Goal: Task Accomplishment & Management: Manage account settings

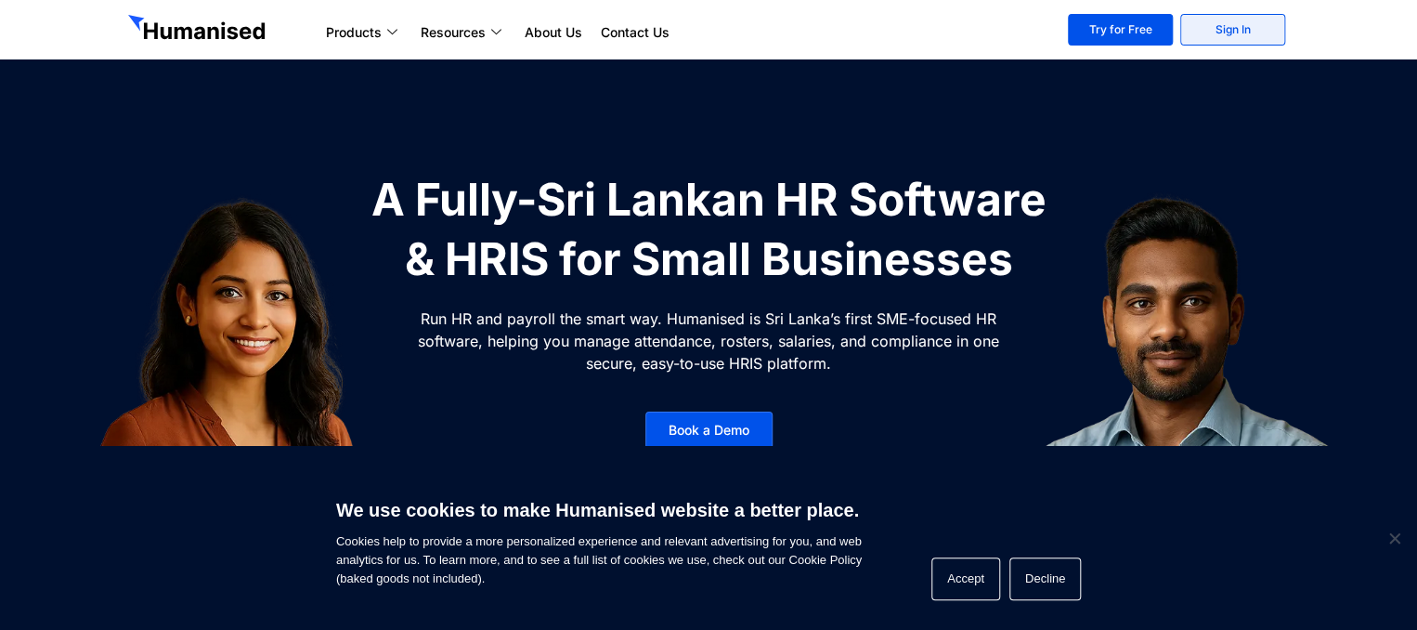
click at [1214, 37] on link "Sign In" at bounding box center [1232, 30] width 105 height 32
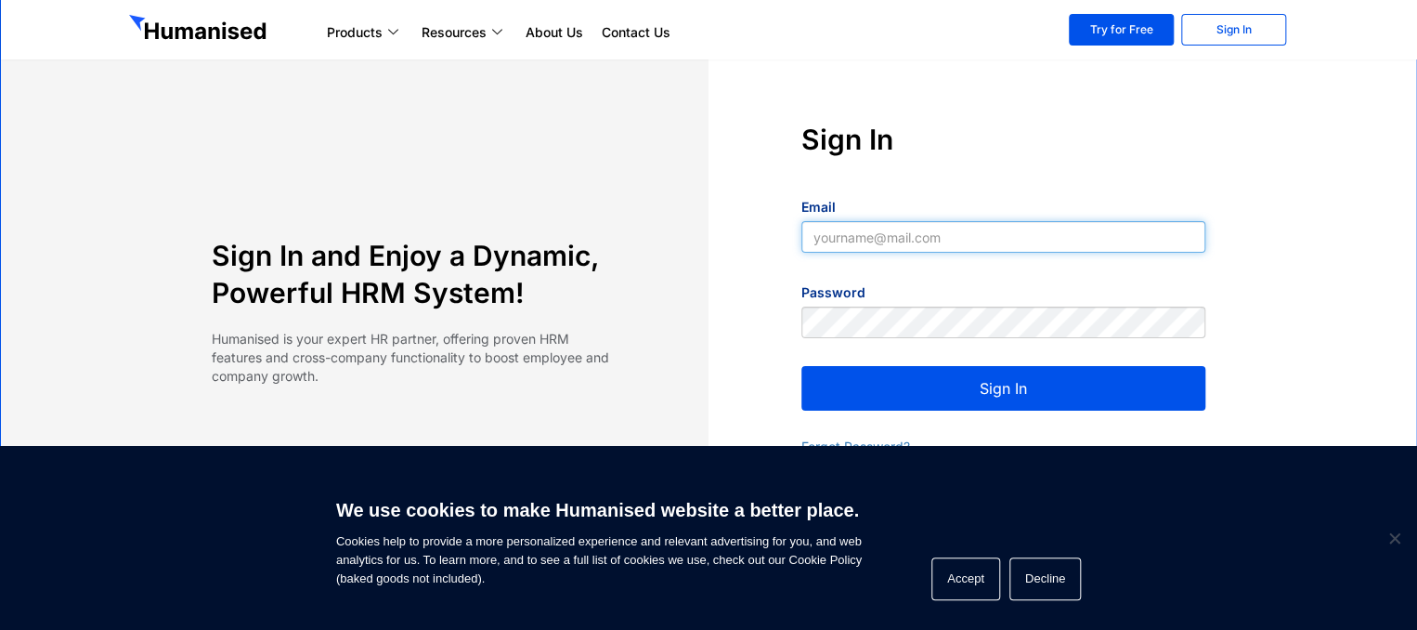
type input "supun@slpg.lk"
click at [1003, 373] on button "Sign In" at bounding box center [1003, 388] width 404 height 45
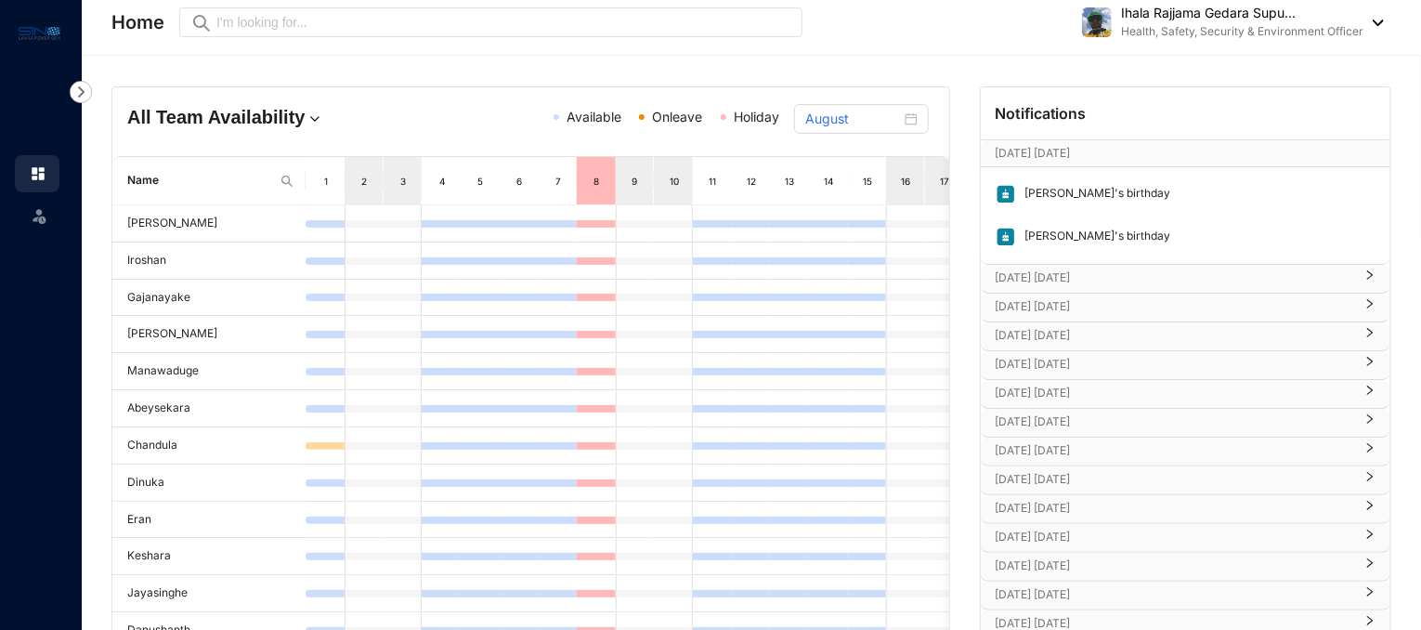
click at [1172, 30] on p "Health, Safety, Security & Environment Officer" at bounding box center [1242, 31] width 242 height 19
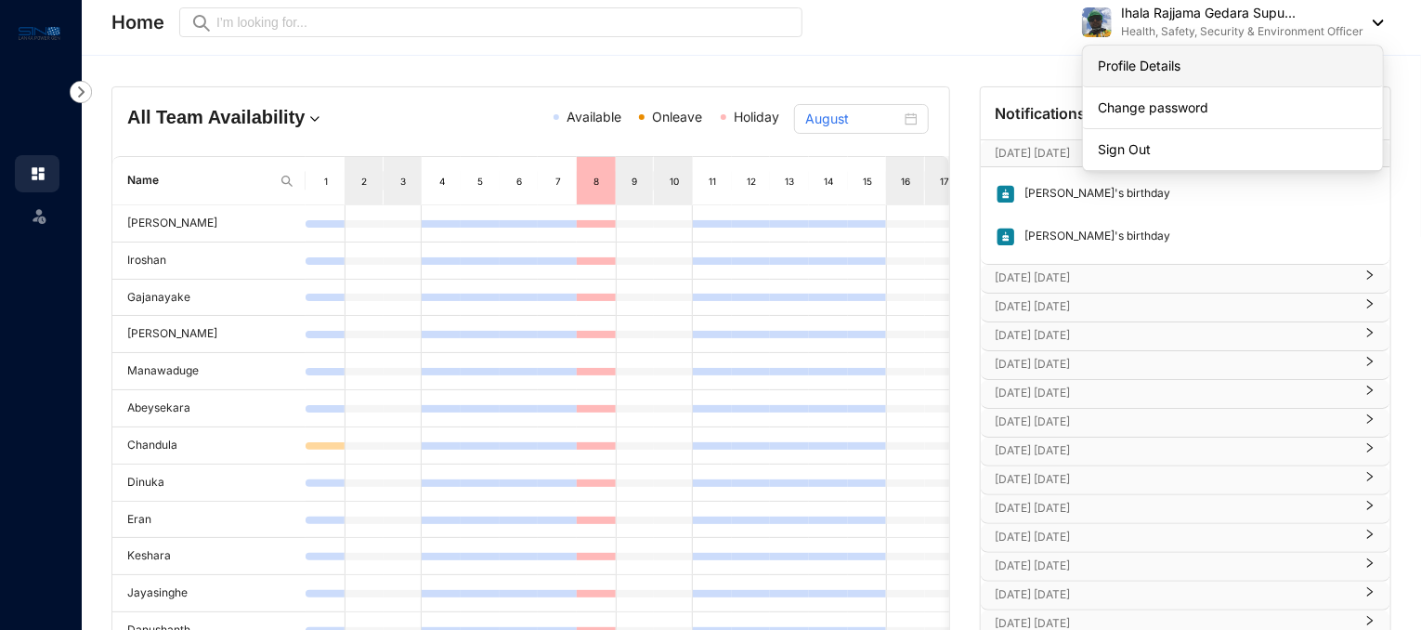
click at [1300, 72] on link "Profile Details" at bounding box center [1233, 66] width 270 height 19
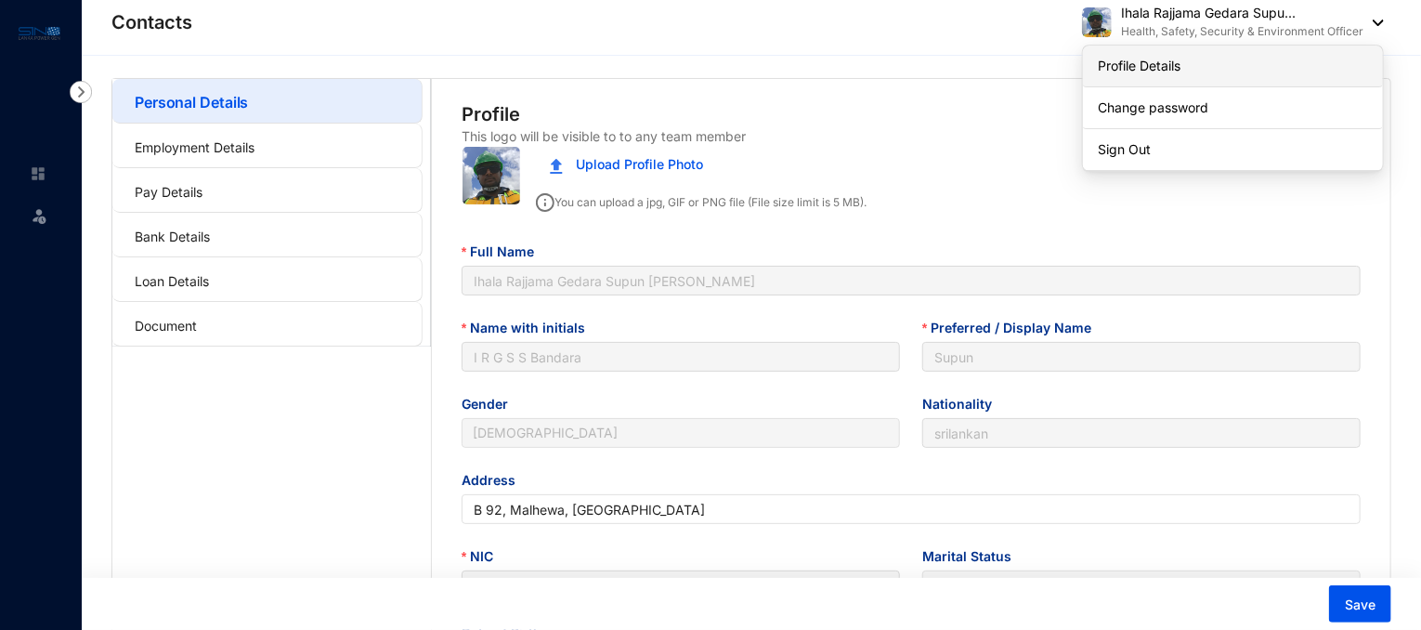
type input "1994-04-20"
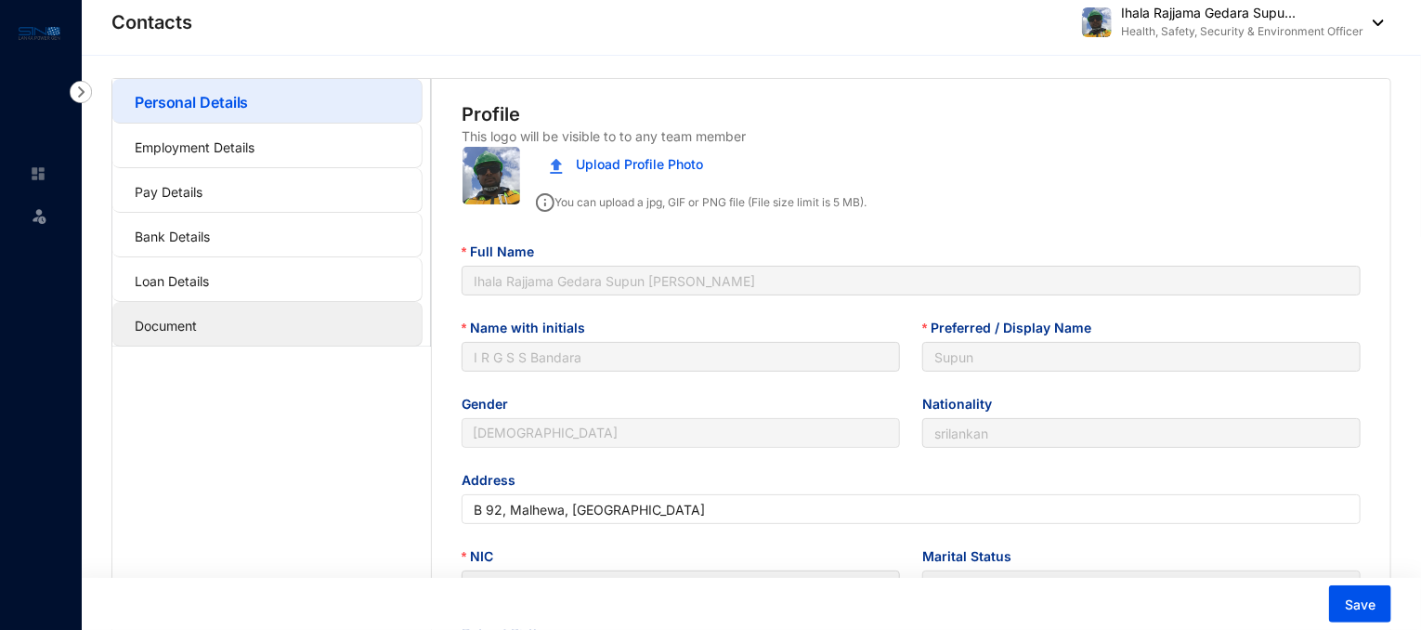
click at [197, 333] on link "Document" at bounding box center [166, 326] width 62 height 16
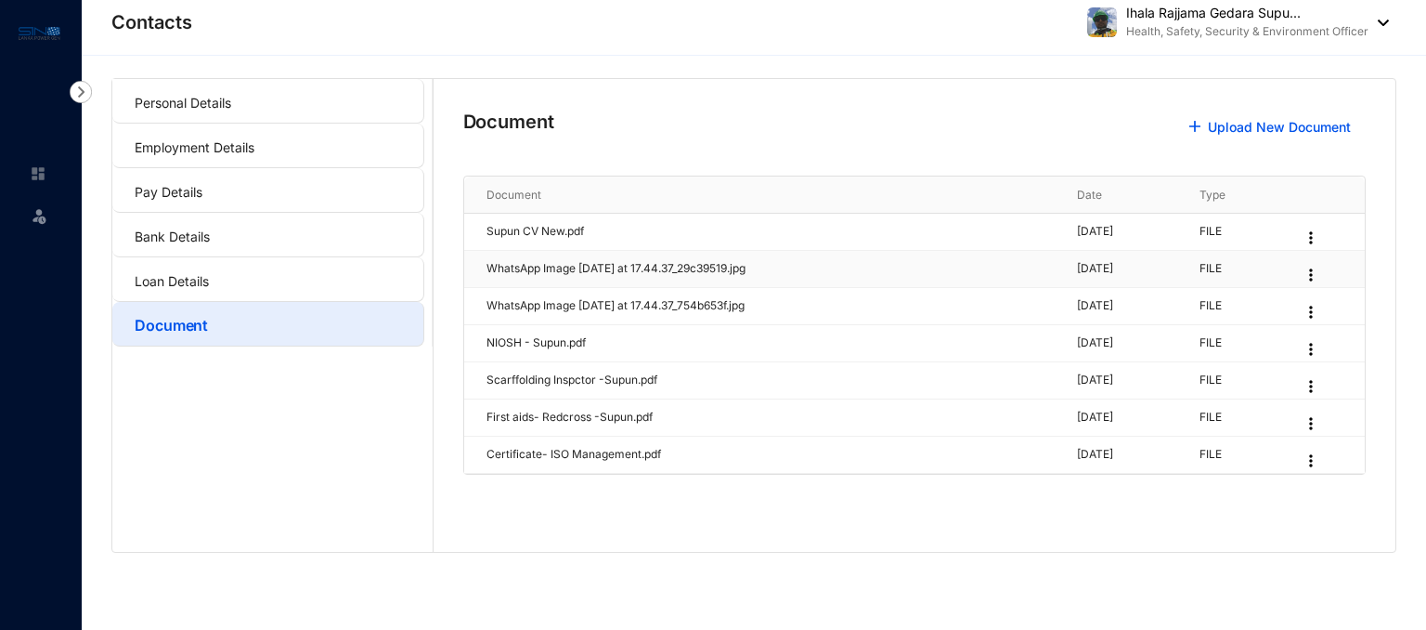
click at [614, 268] on p "WhatsApp Image 2024-12-05 at 17.44.37_29c39519.jpg" at bounding box center [771, 269] width 568 height 18
click at [630, 283] on td "WhatsApp Image 2024-12-05 at 17.44.37_29c39519.jpg" at bounding box center [759, 269] width 591 height 37
click at [1320, 272] on img at bounding box center [1311, 275] width 19 height 19
click at [1227, 306] on link "Download" at bounding box center [1196, 306] width 60 height 16
click at [833, 256] on td "WhatsApp Image 2024-12-05 at 17.44.37_29c39519.jpg" at bounding box center [759, 269] width 591 height 37
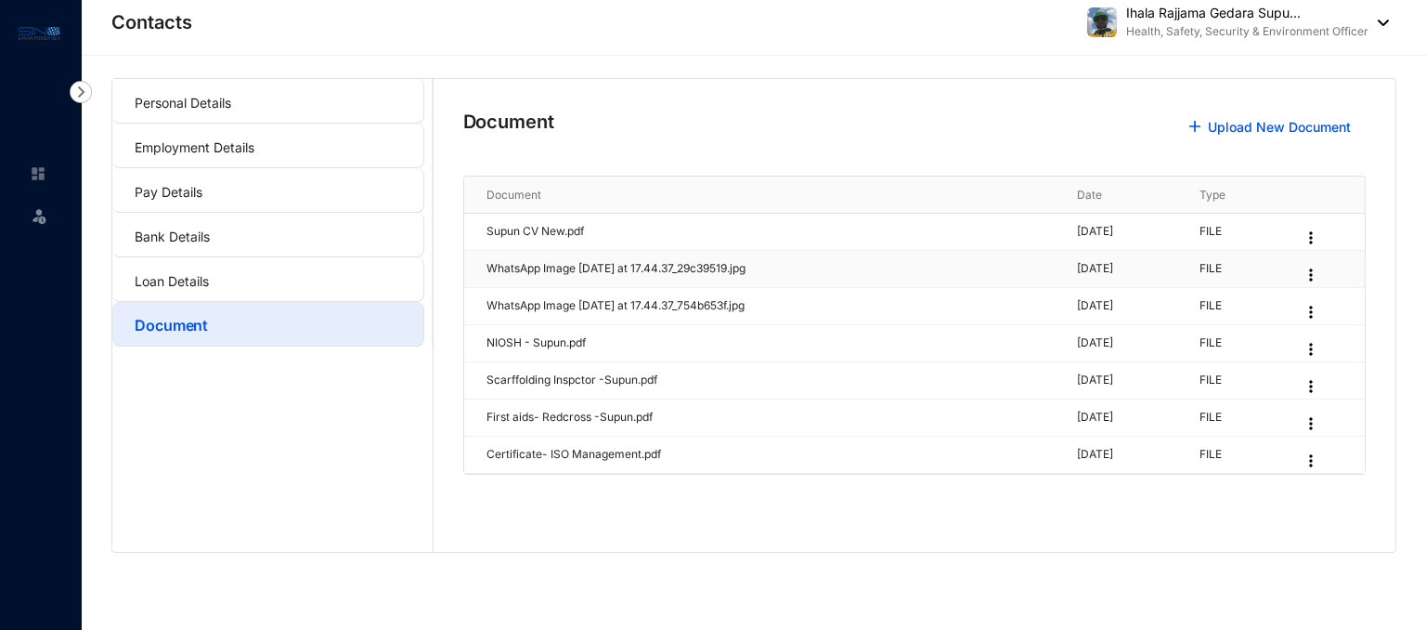
click at [732, 267] on p "WhatsApp Image 2024-12-05 at 17.44.37_29c39519.jpg" at bounding box center [771, 269] width 568 height 18
click at [726, 297] on p "WhatsApp Image 2024-12-05 at 17.44.37_754b653f.jpg" at bounding box center [771, 306] width 568 height 18
click at [654, 354] on td "NIOSH - Supun.pdf" at bounding box center [759, 343] width 591 height 37
drag, startPoint x: 654, startPoint y: 384, endPoint x: 656, endPoint y: 421, distance: 37.2
click at [656, 421] on tbody "Supun CV New.pdf 2025 February 10th FILE WhatsApp Image 2024-12-05 at 17.44.37_…" at bounding box center [915, 344] width 902 height 260
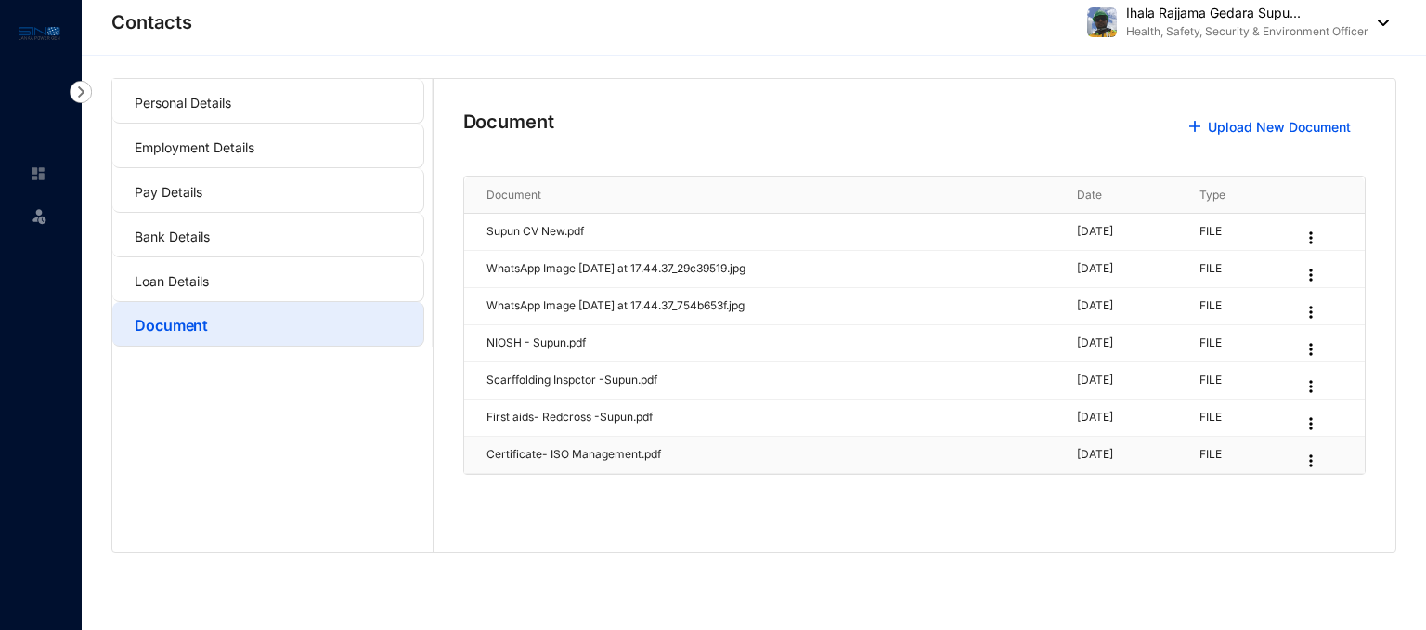
click at [696, 465] on td "Certificate- ISO Management.pdf" at bounding box center [759, 454] width 591 height 37
click at [1320, 228] on img at bounding box center [1311, 237] width 19 height 19
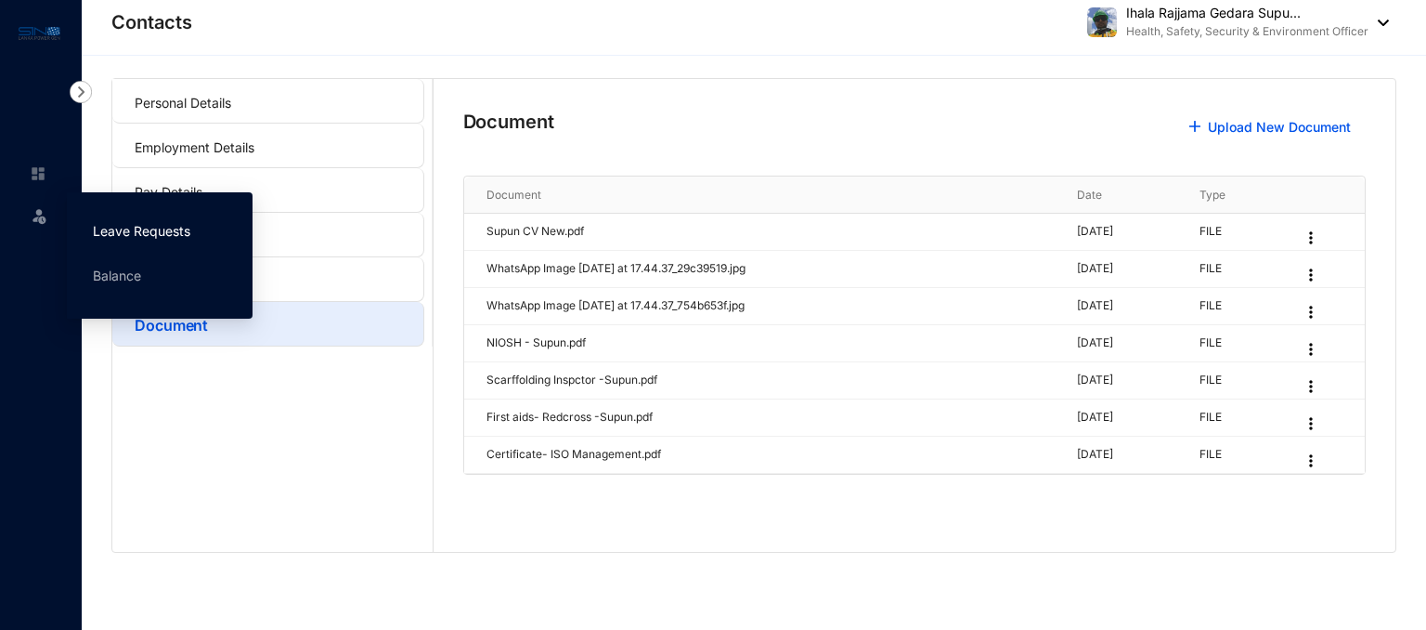
click at [137, 236] on link "Leave Requests" at bounding box center [142, 231] width 98 height 16
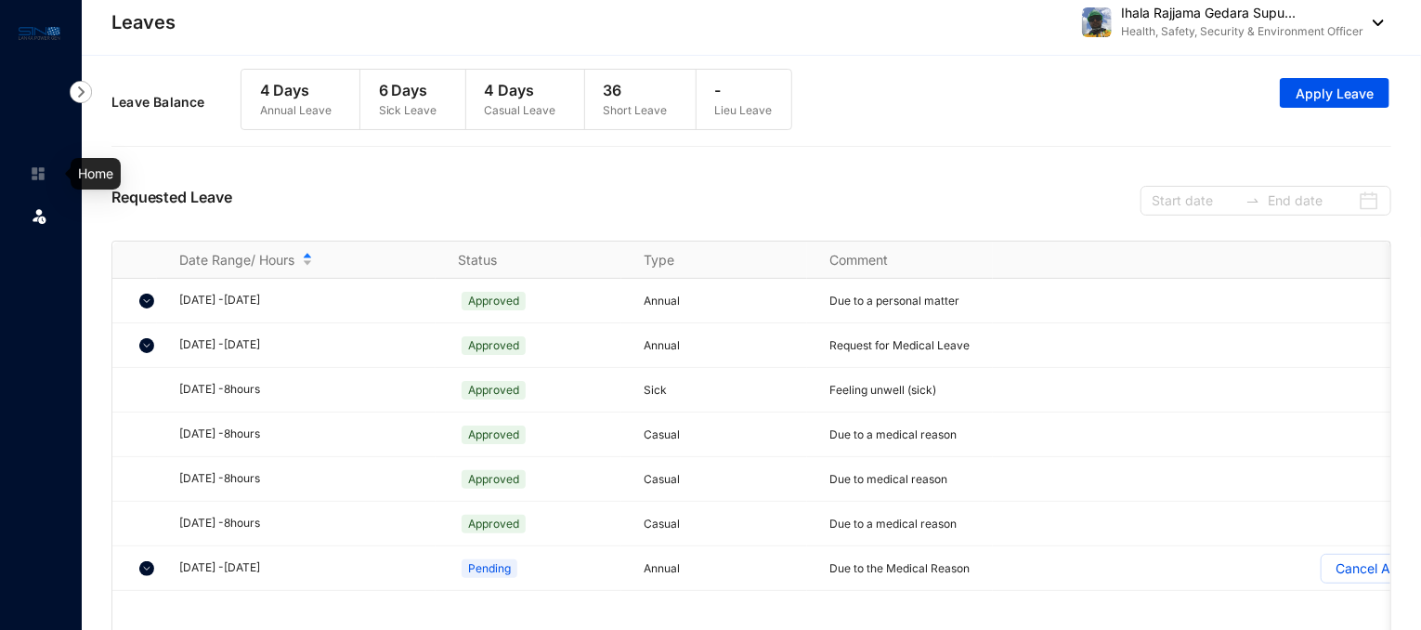
click at [30, 173] on img at bounding box center [38, 173] width 17 height 17
